Goal: Transaction & Acquisition: Purchase product/service

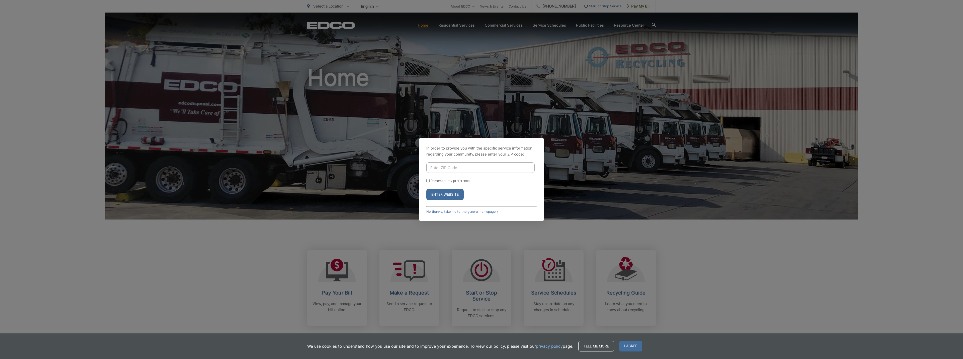
click at [436, 167] on input "Enter ZIP Code" at bounding box center [480, 167] width 108 height 11
type input "92029"
click at [456, 193] on button "Enter Website" at bounding box center [444, 195] width 37 height 12
click at [461, 172] on label "Escondido County (EDCO)" at bounding box center [453, 173] width 45 height 4
click at [429, 172] on input "Escondido County (EDCO)" at bounding box center [427, 172] width 3 height 3
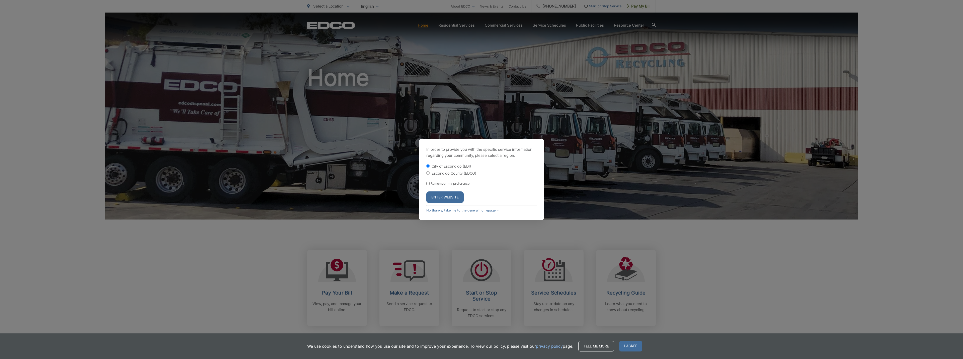
radio input "true"
click at [453, 196] on button "Enter Website" at bounding box center [444, 197] width 37 height 12
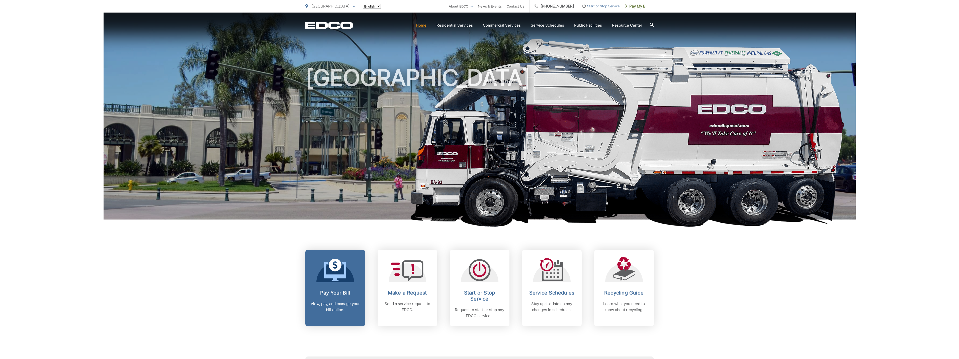
click at [333, 292] on h2 "Pay Your Bill" at bounding box center [335, 293] width 50 height 6
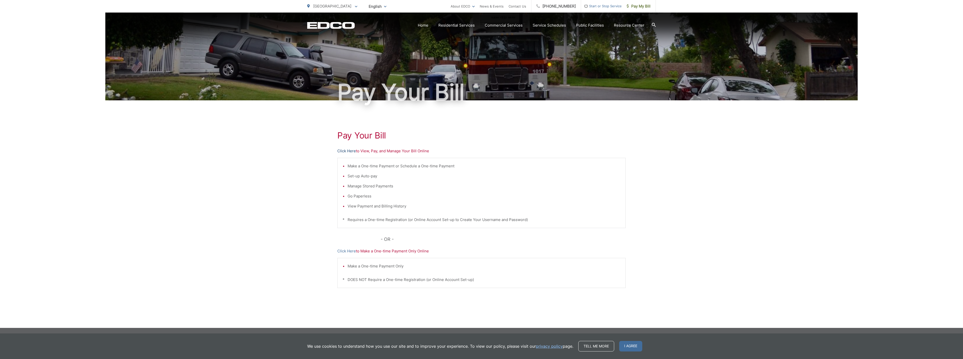
click at [342, 151] on link "Click Here" at bounding box center [346, 151] width 19 height 6
